Goal: Transaction & Acquisition: Purchase product/service

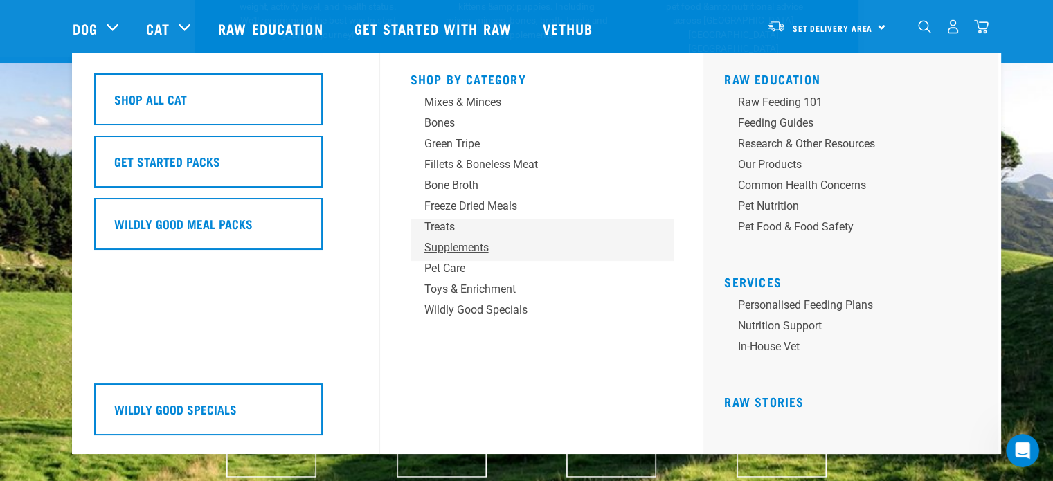
scroll to position [416, 0]
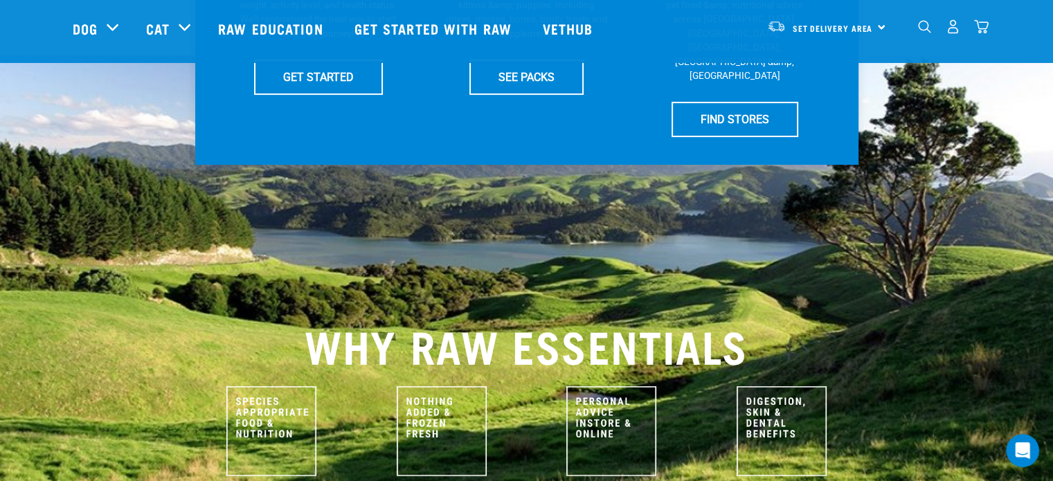
click at [61, 271] on div "WHY RAW ESSENTIALS" at bounding box center [526, 263] width 1053 height 510
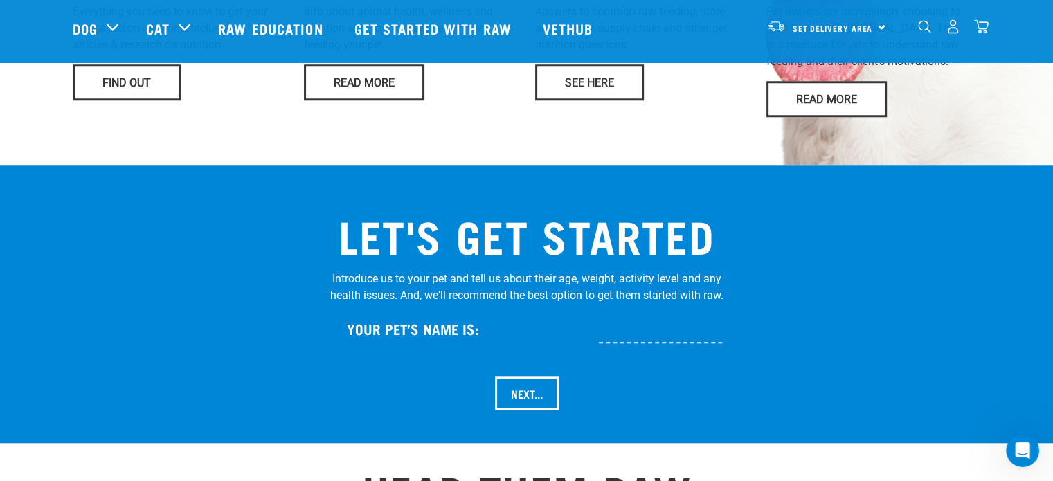
scroll to position [1385, 0]
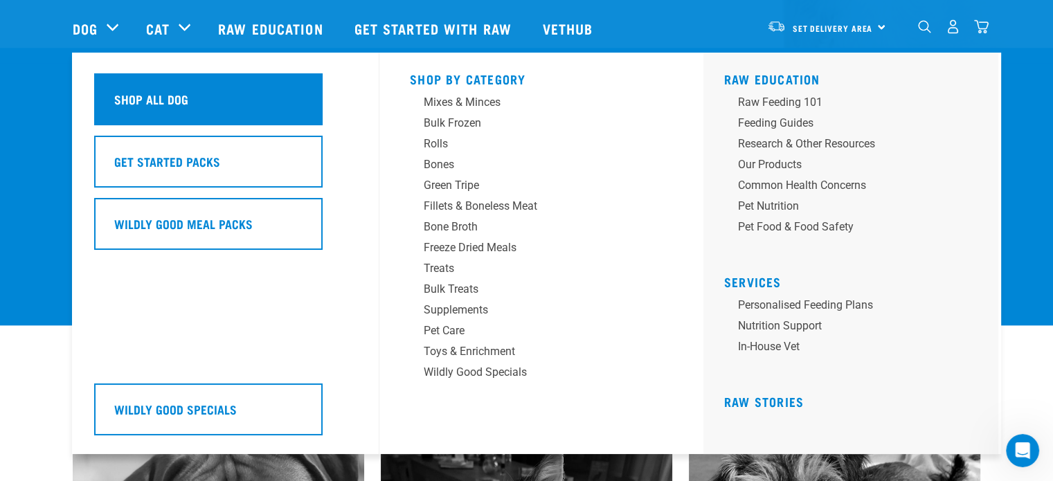
click at [142, 86] on div "Shop All Dog" at bounding box center [208, 99] width 229 height 52
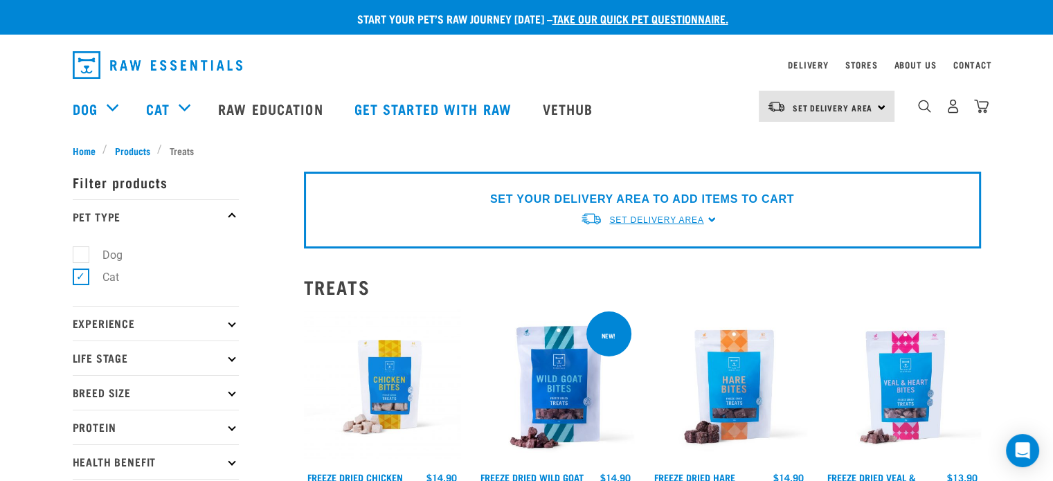
click at [641, 220] on span "Set Delivery Area" at bounding box center [657, 220] width 94 height 10
click at [632, 255] on link "[GEOGRAPHIC_DATA]" at bounding box center [649, 252] width 138 height 23
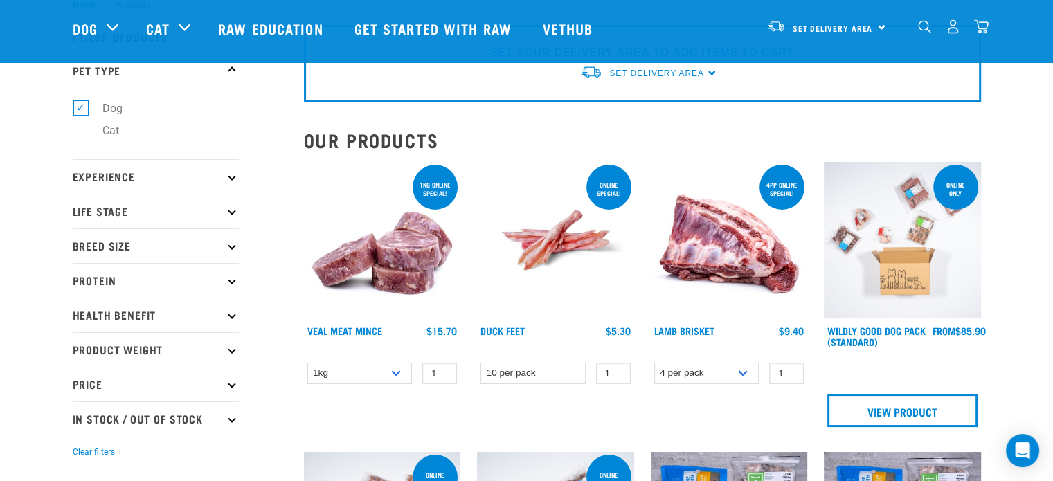
scroll to position [69, 0]
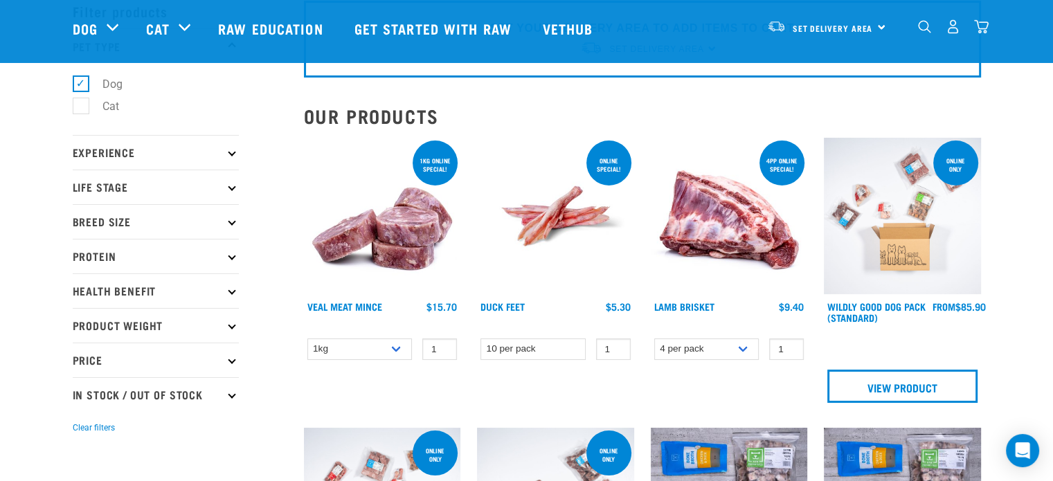
click at [142, 355] on p "Price" at bounding box center [156, 360] width 166 height 35
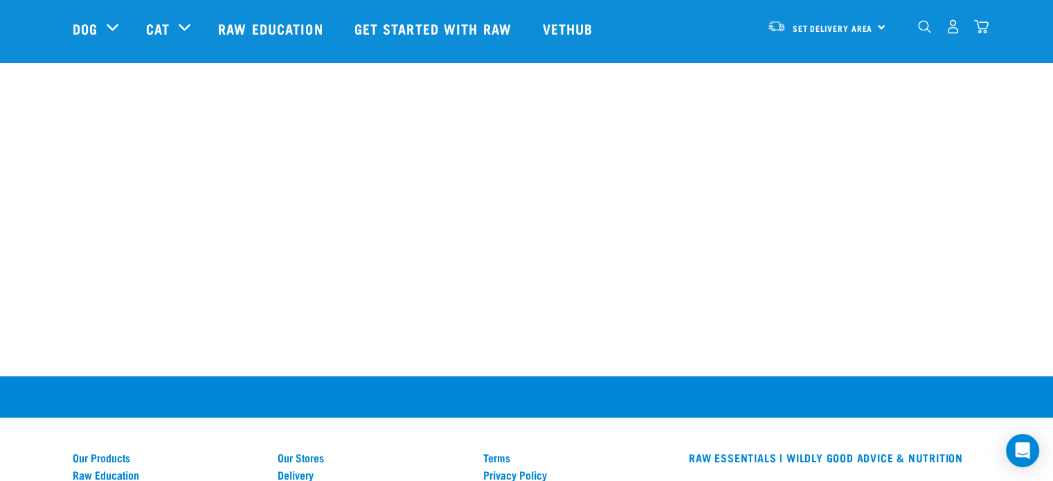
scroll to position [3000, 0]
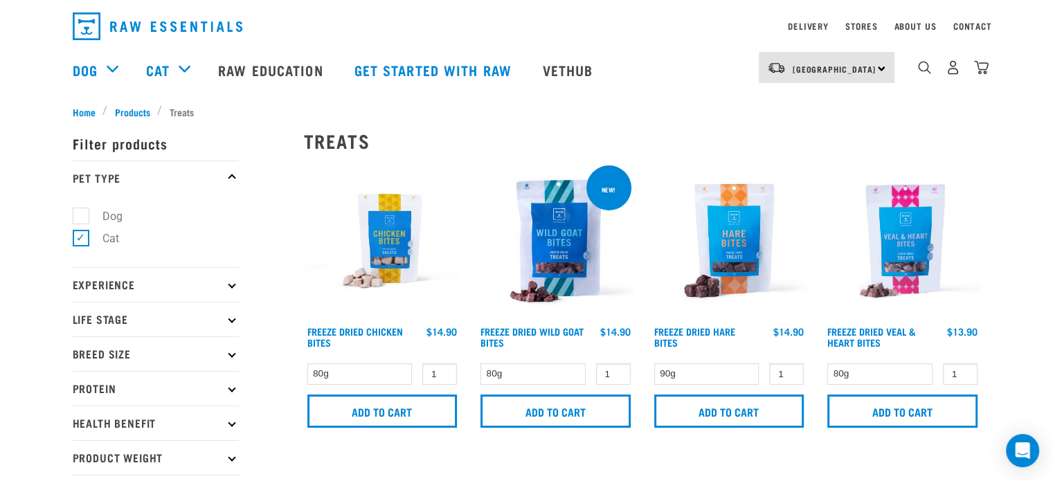
scroll to position [69, 0]
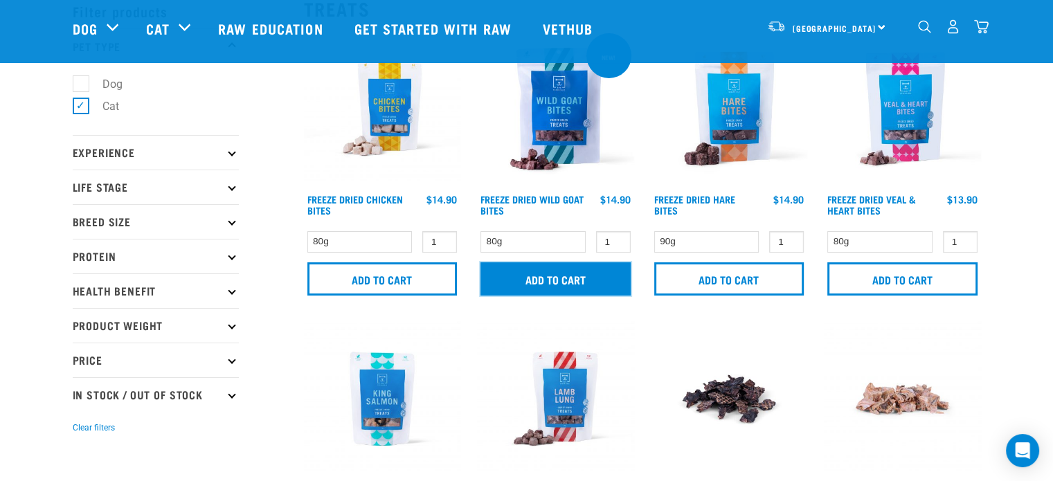
click at [518, 289] on input "Add to cart" at bounding box center [556, 279] width 150 height 33
